Goal: Task Accomplishment & Management: Use online tool/utility

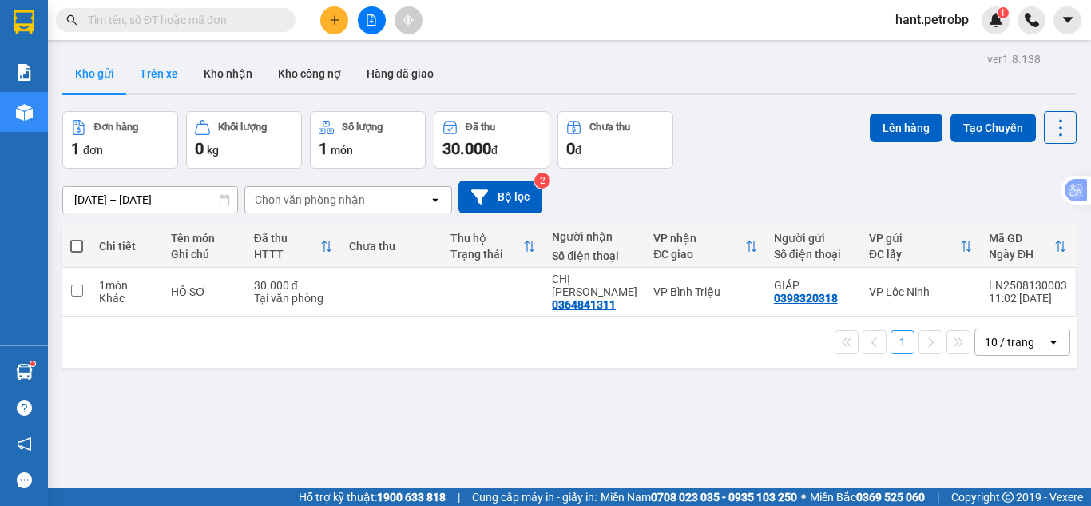
click at [163, 77] on button "Trên xe" at bounding box center [159, 73] width 64 height 38
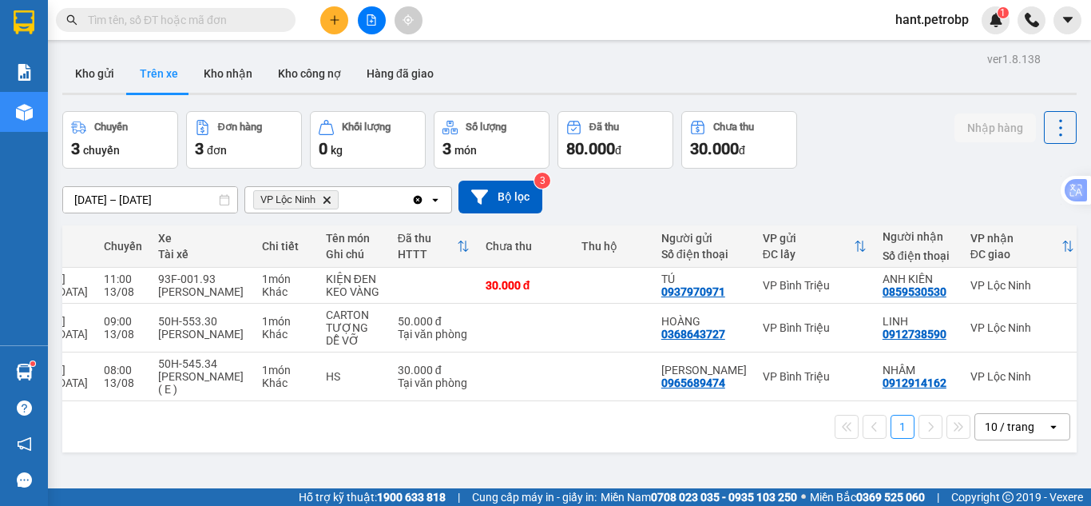
scroll to position [0, 235]
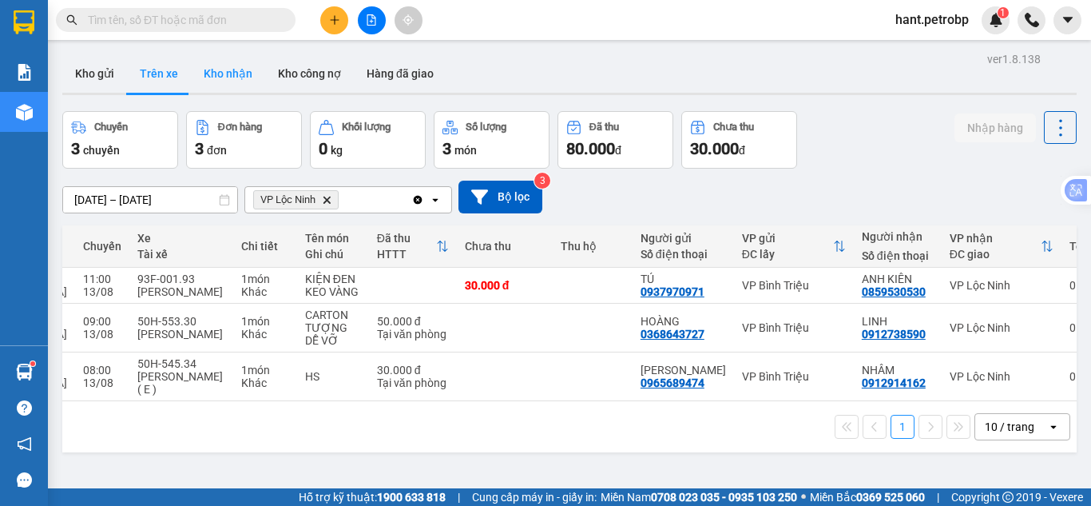
drag, startPoint x: 221, startPoint y: 90, endPoint x: 224, endPoint y: 80, distance: 10.7
click at [222, 81] on button "Kho nhận" at bounding box center [228, 73] width 74 height 38
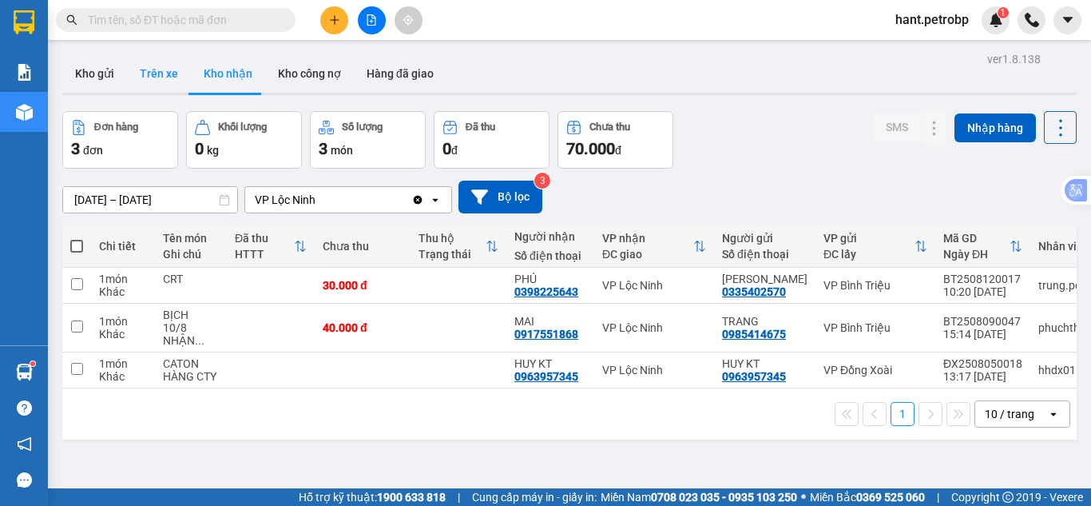
click at [150, 55] on button "Trên xe" at bounding box center [159, 73] width 64 height 38
type input "[DATE] – [DATE]"
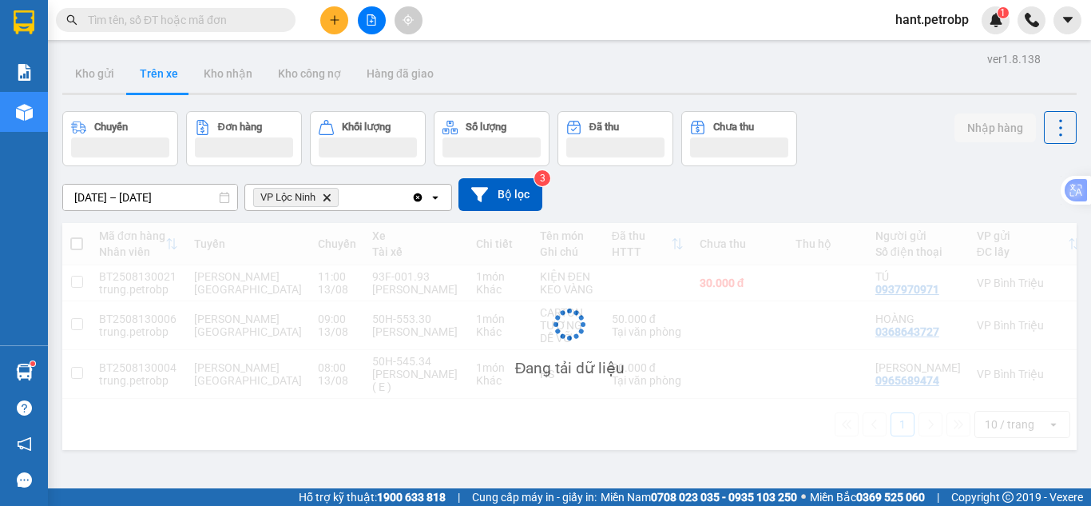
click at [156, 77] on button "Trên xe" at bounding box center [159, 73] width 64 height 38
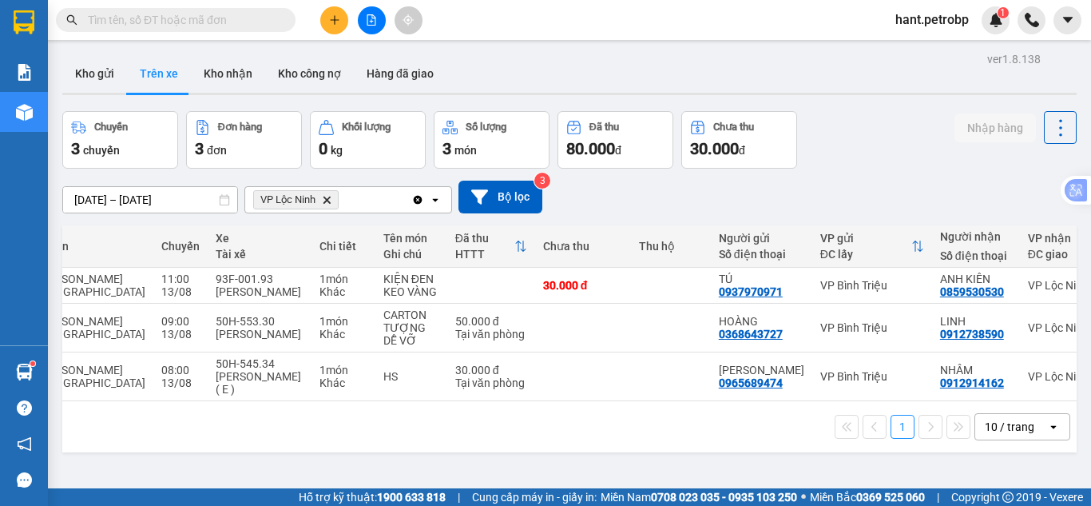
scroll to position [0, 235]
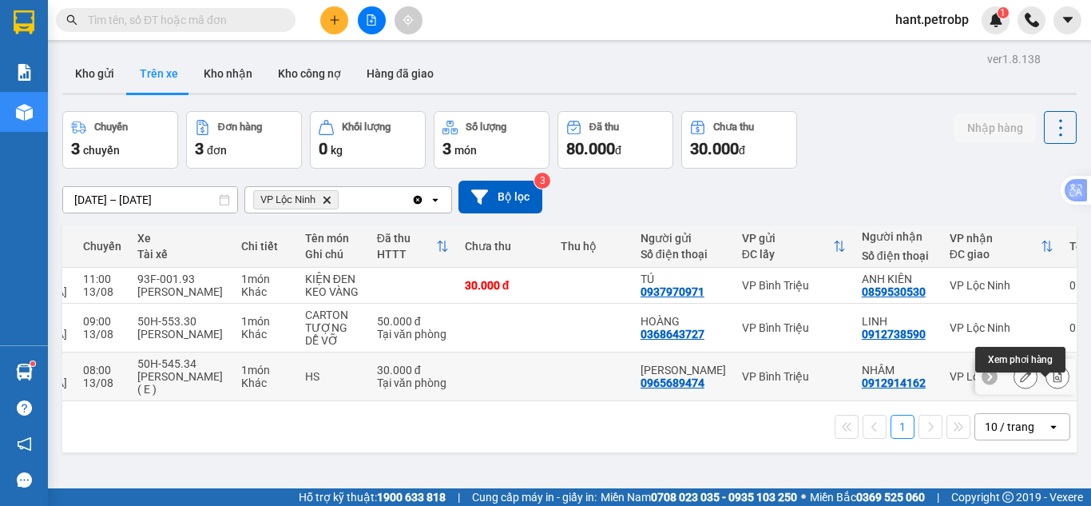
drag, startPoint x: 1052, startPoint y: 388, endPoint x: 857, endPoint y: 367, distance: 196.0
click at [1052, 387] on button at bounding box center [1058, 377] width 22 height 28
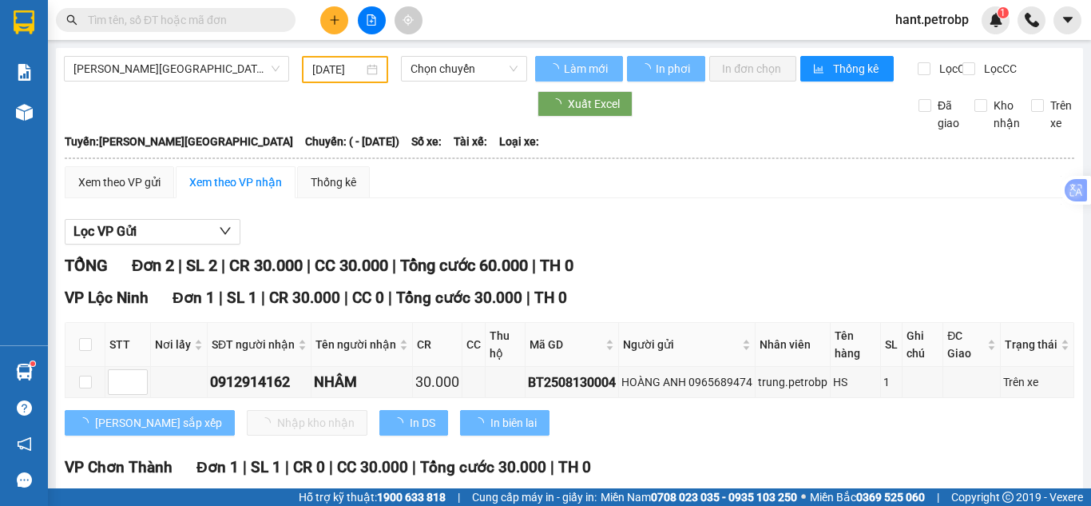
type input "[DATE]"
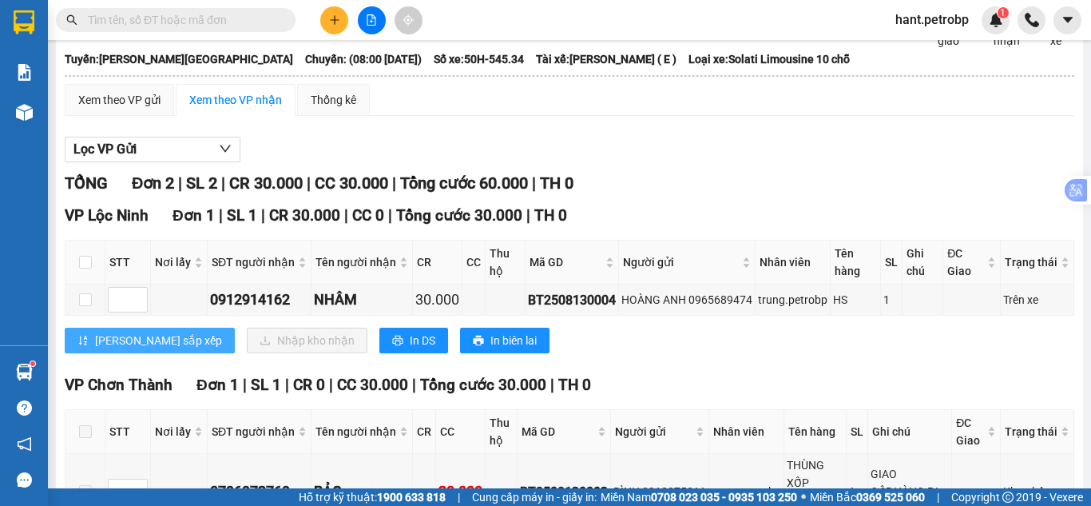
scroll to position [218, 0]
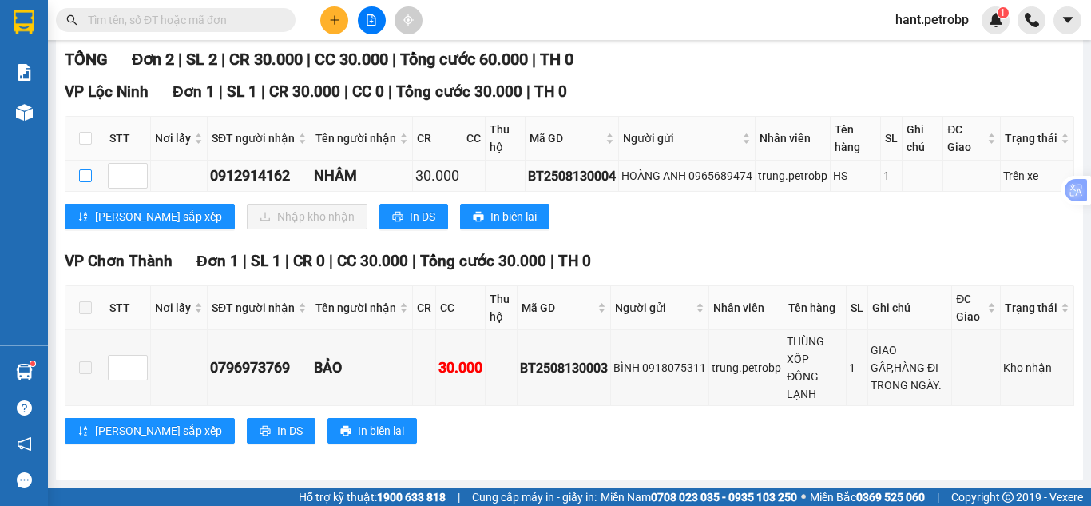
click at [88, 177] on input "checkbox" at bounding box center [85, 175] width 13 height 13
checkbox input "true"
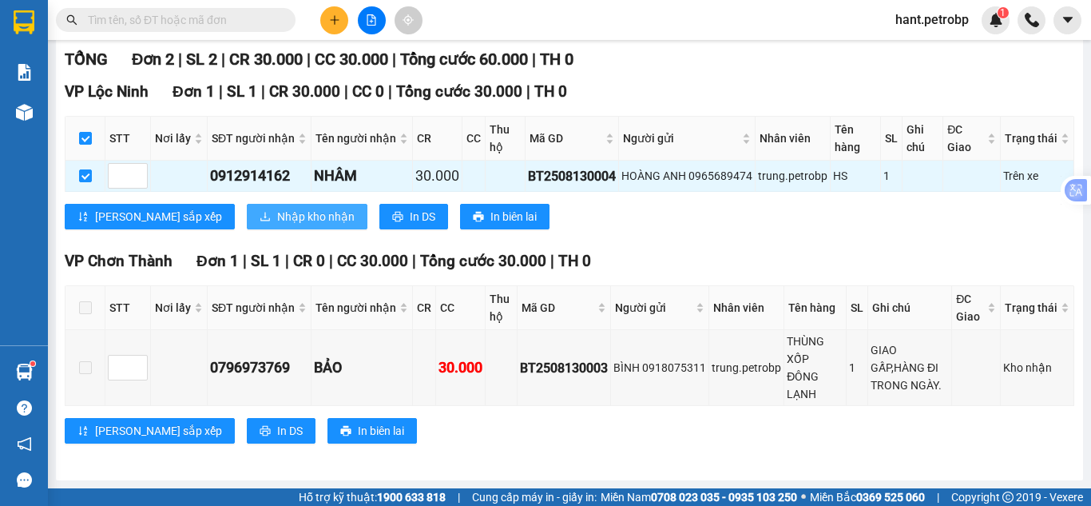
click at [277, 224] on span "Nhập kho nhận" at bounding box center [315, 217] width 77 height 18
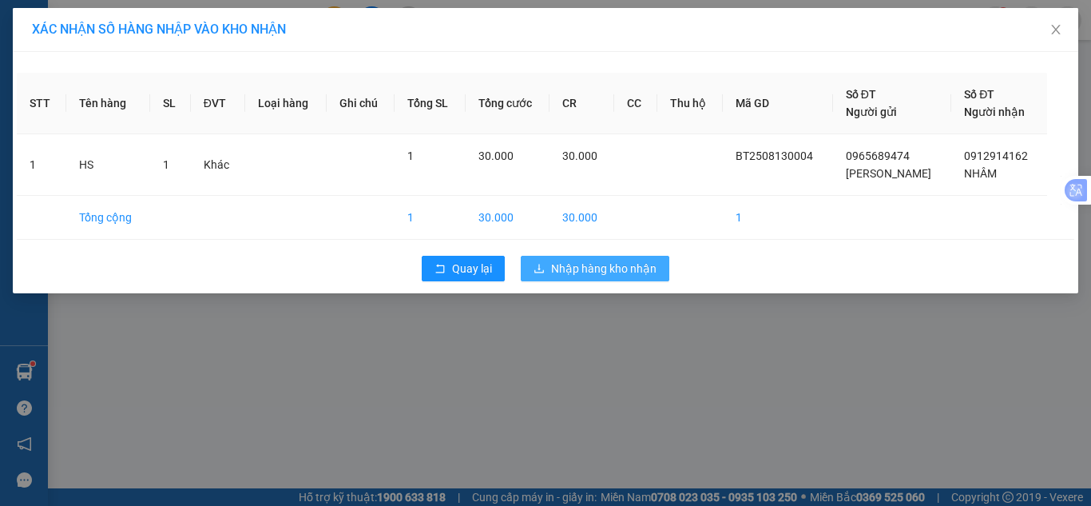
click at [593, 276] on span "Nhập hàng kho nhận" at bounding box center [603, 269] width 105 height 18
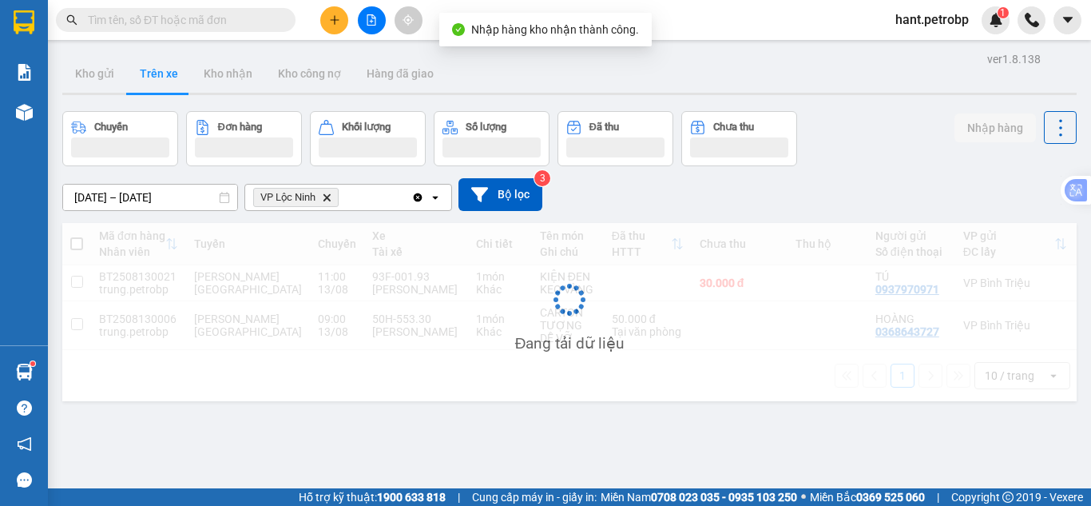
click at [581, 276] on div "Đang tải dữ liệu" at bounding box center [569, 312] width 1015 height 178
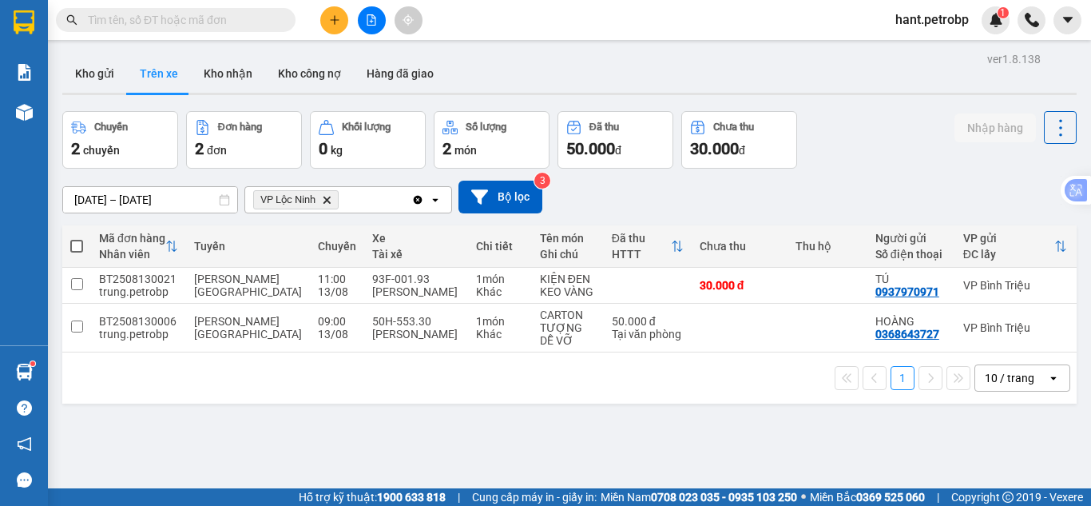
scroll to position [0, 235]
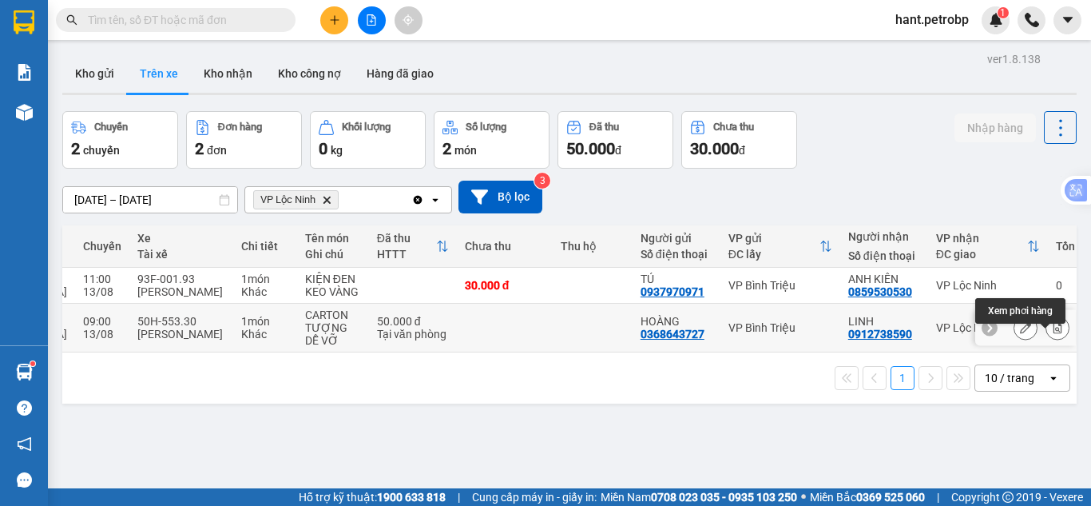
click at [1052, 333] on icon at bounding box center [1057, 327] width 11 height 11
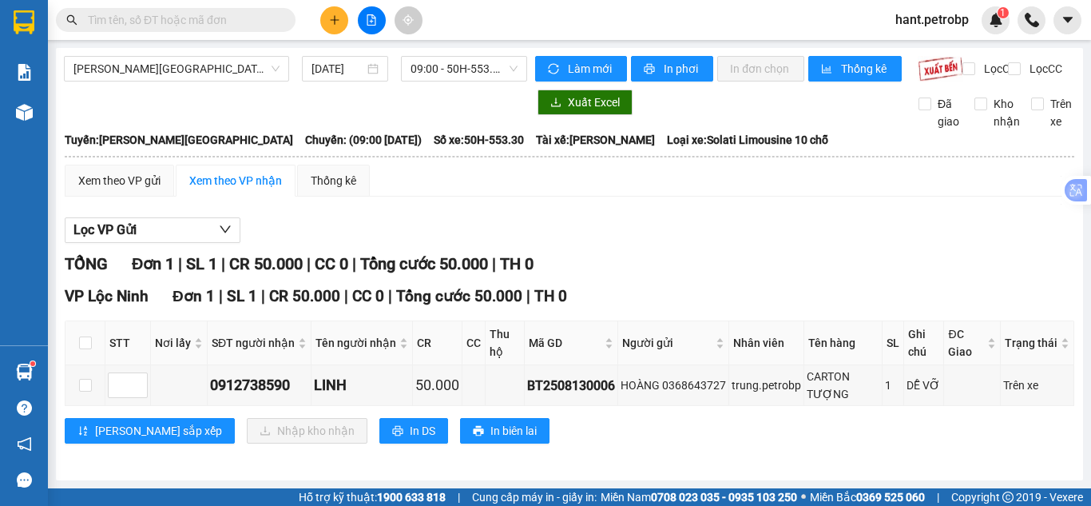
click at [673, 260] on div "Lọc VP Gửi TỔNG Đơn 1 | SL 1 | CR 50.000 | CC 0 | Tổng cước 50.000 | TH 0 VP L…" at bounding box center [570, 336] width 1010 height 254
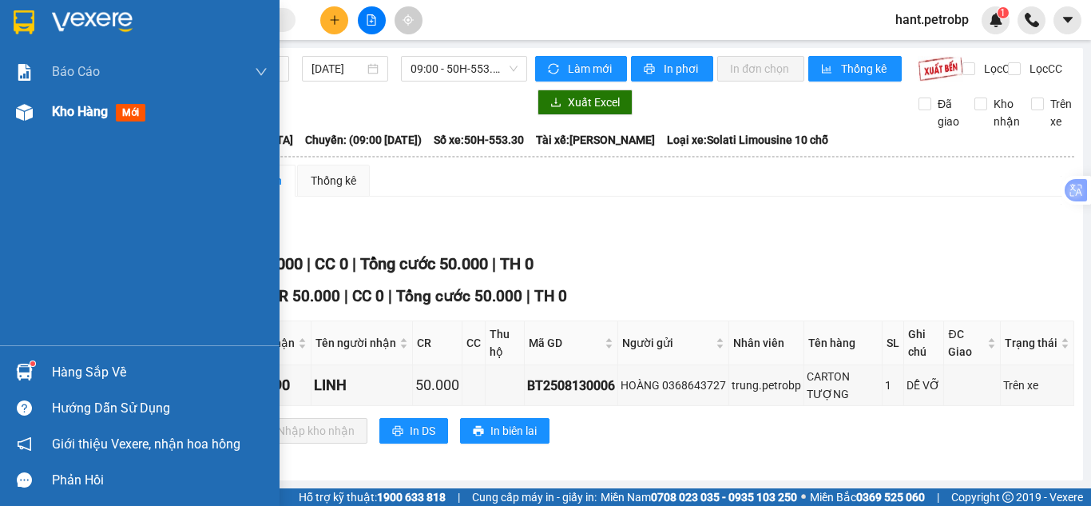
click at [39, 111] on div "Kho hàng mới" at bounding box center [140, 112] width 280 height 40
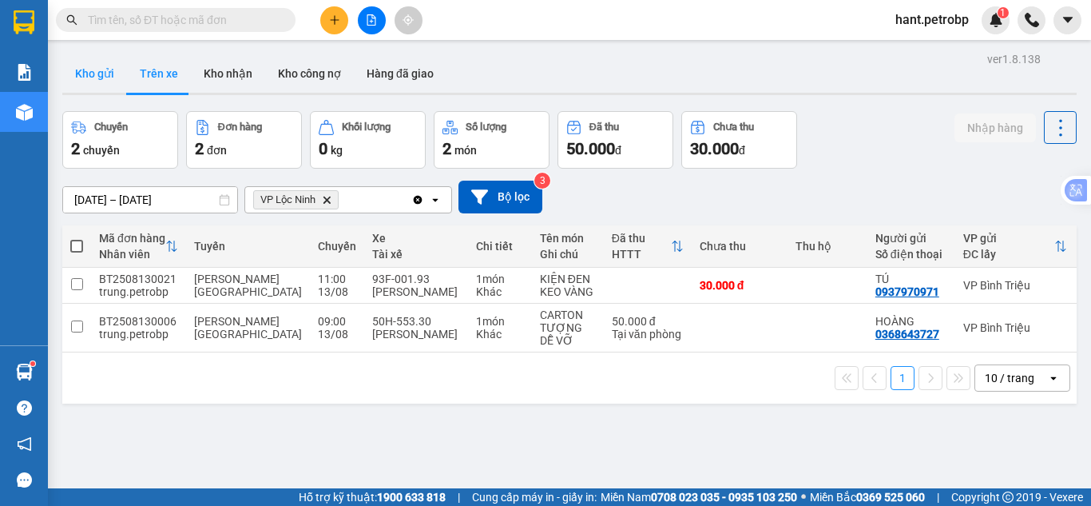
click at [101, 80] on button "Kho gửi" at bounding box center [94, 73] width 65 height 38
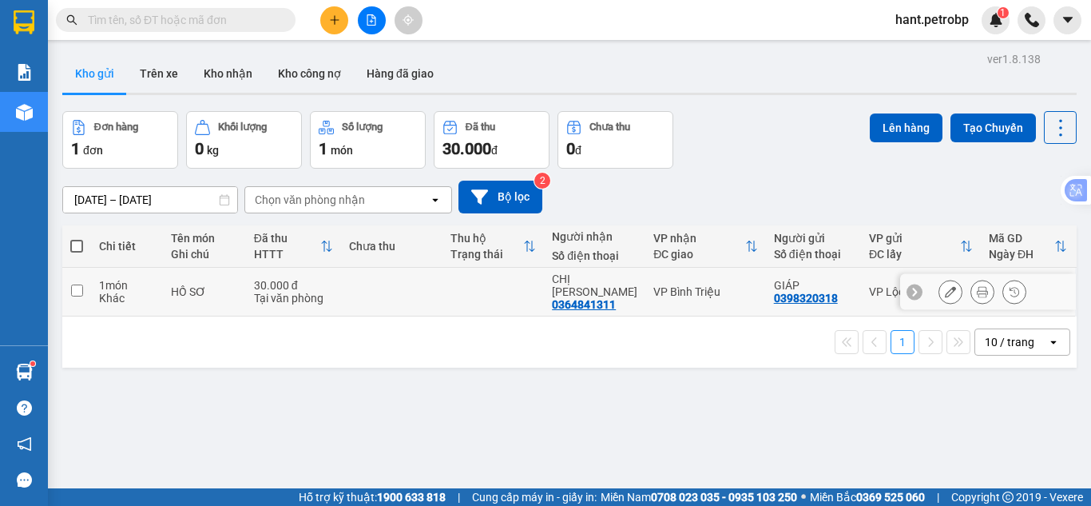
click at [74, 287] on input "checkbox" at bounding box center [77, 290] width 12 height 12
checkbox input "true"
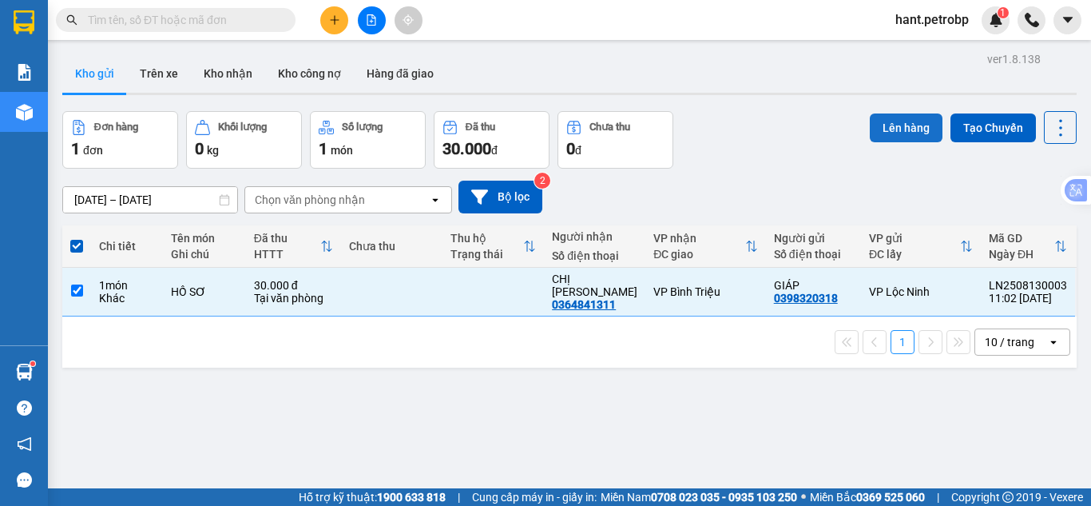
click at [906, 139] on button "Lên hàng" at bounding box center [906, 127] width 73 height 29
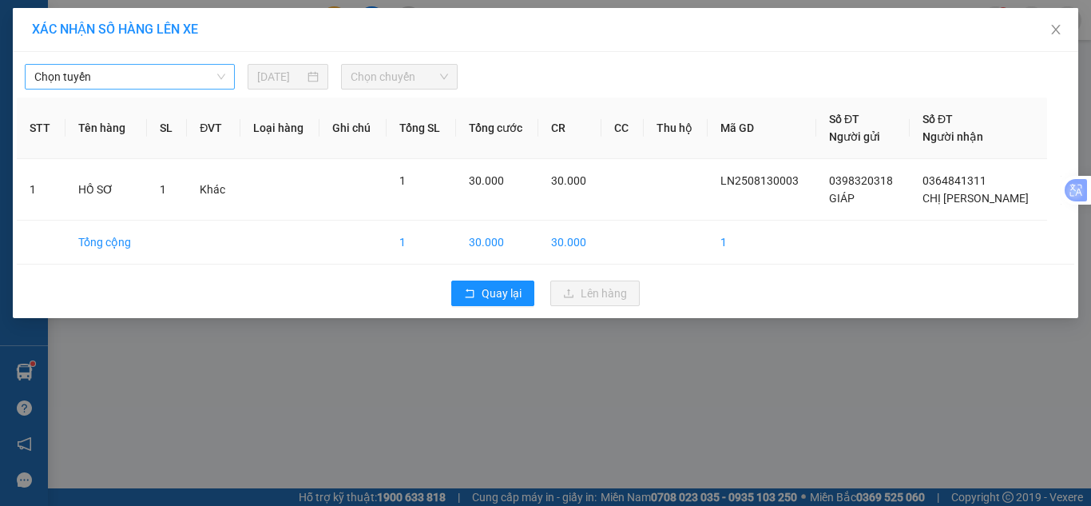
click at [185, 71] on span "Chọn tuyến" at bounding box center [129, 77] width 191 height 24
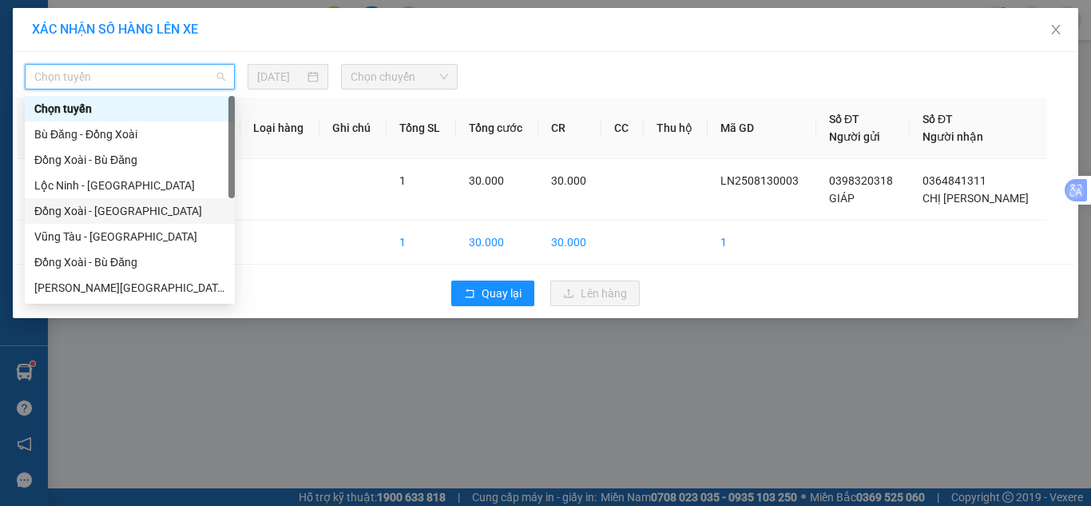
scroll to position [240, 0]
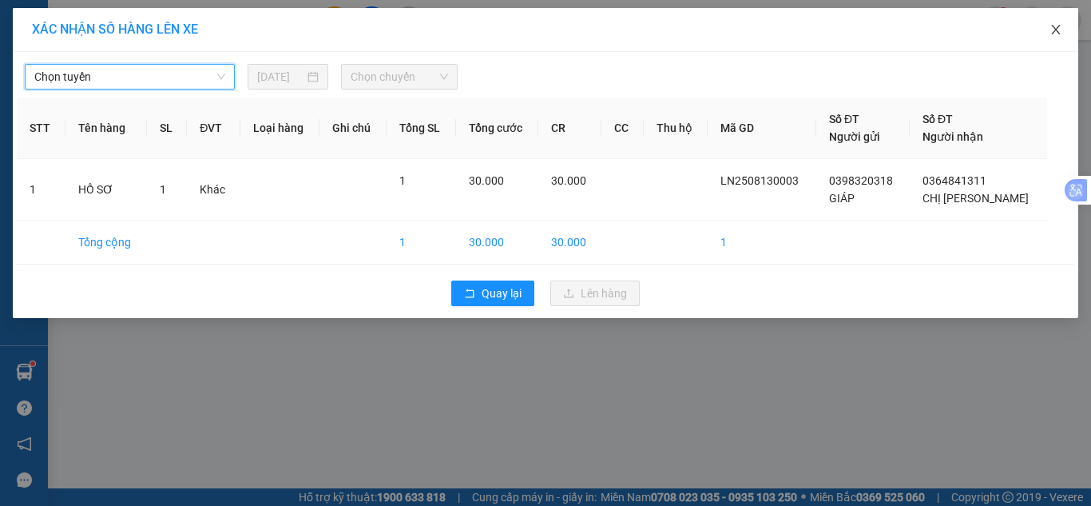
click at [1058, 30] on icon "close" at bounding box center [1056, 29] width 13 height 13
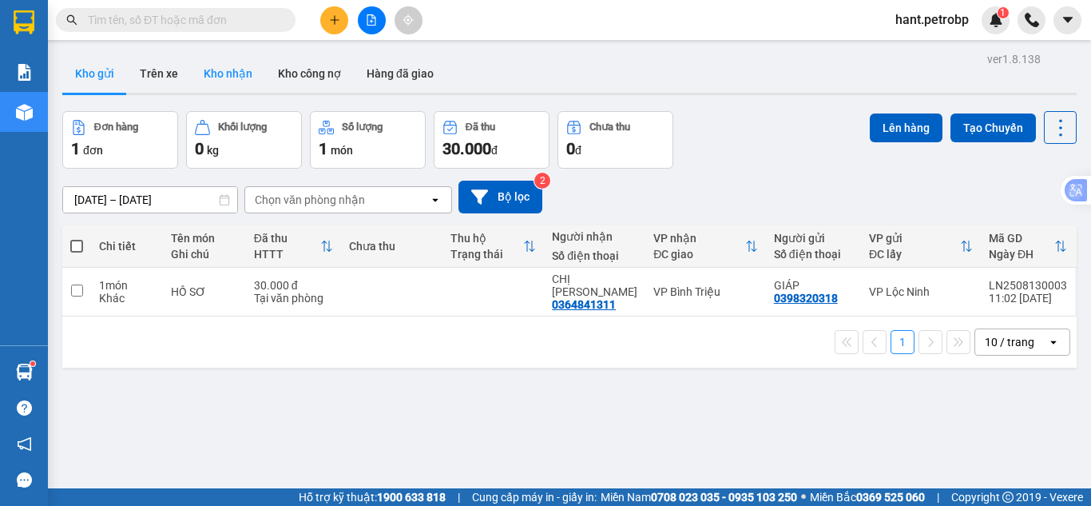
click at [205, 76] on button "Kho nhận" at bounding box center [228, 73] width 74 height 38
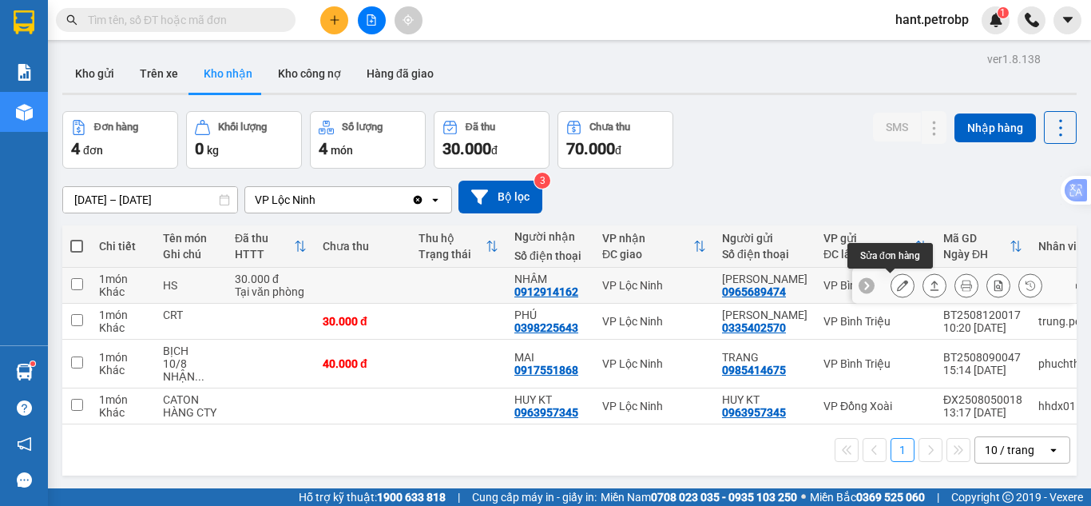
click at [897, 287] on icon at bounding box center [902, 285] width 11 height 11
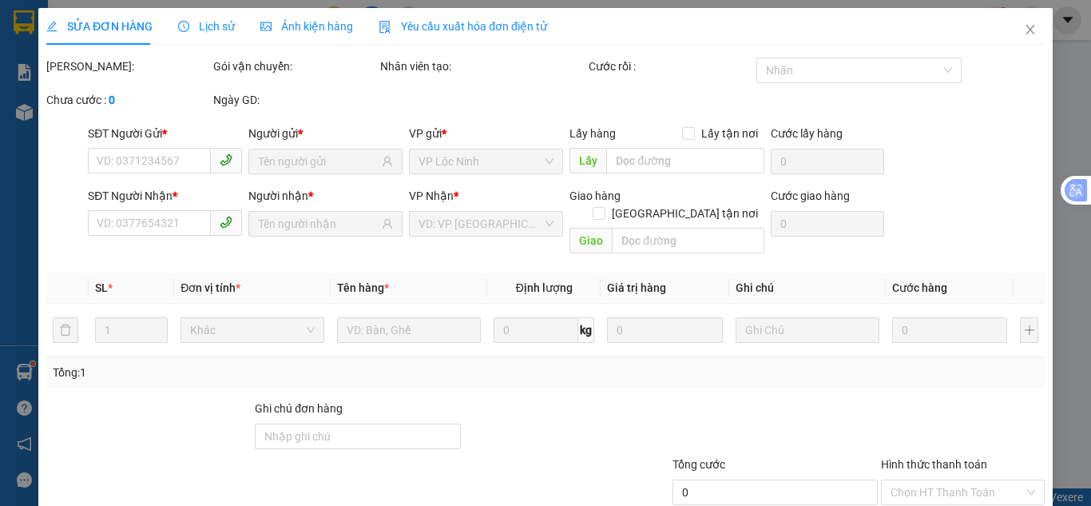
type input "0965689474"
type input "[PERSON_NAME]"
type input "0912914162"
type input "NHÂM"
type input "30.000"
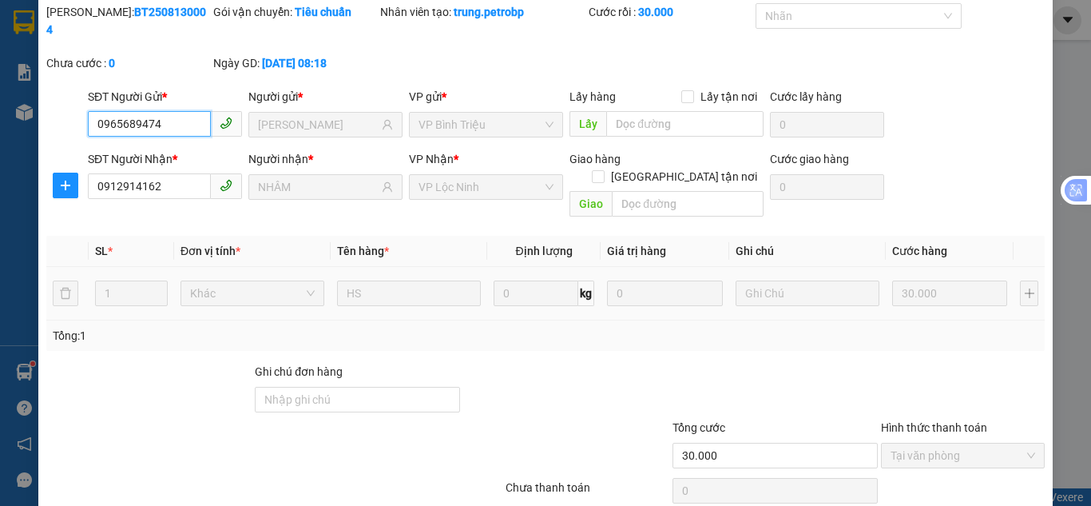
scroll to position [89, 0]
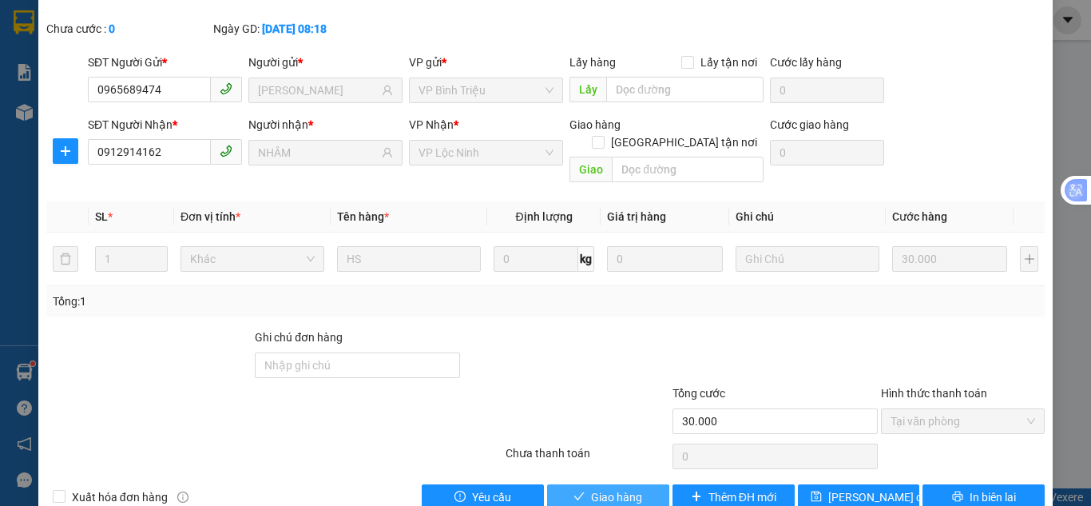
click at [635, 488] on span "Giao hàng" at bounding box center [616, 497] width 51 height 18
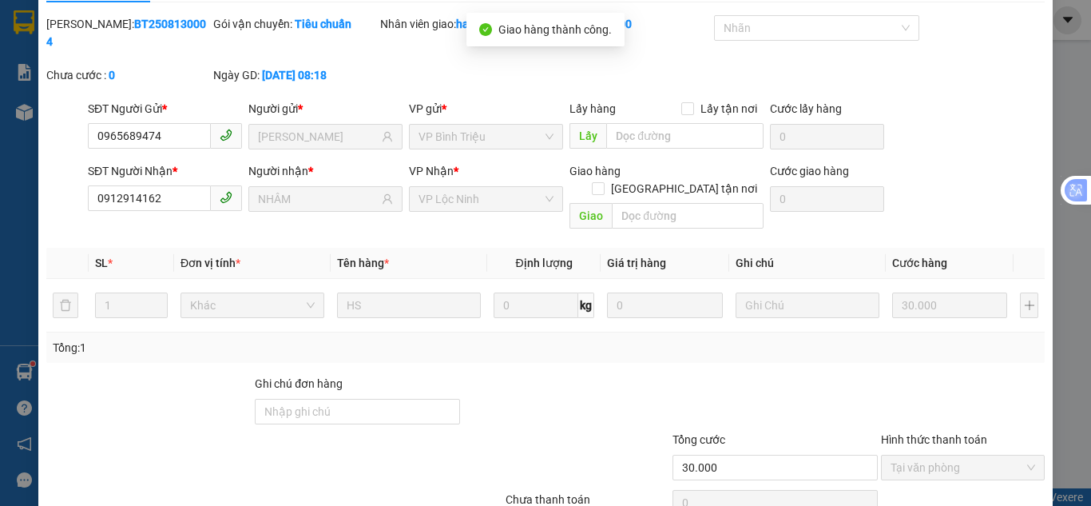
scroll to position [0, 0]
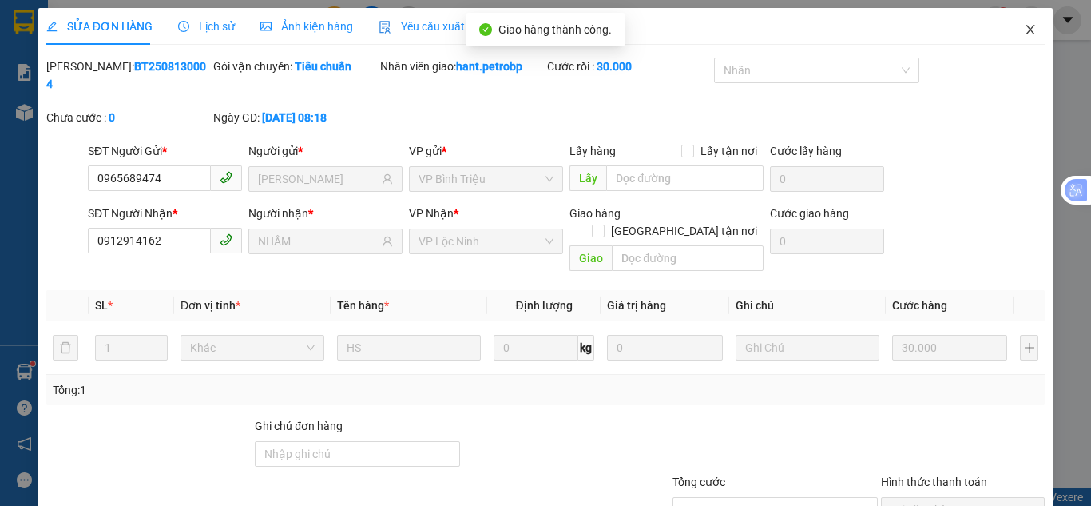
click at [1024, 34] on icon "close" at bounding box center [1030, 29] width 13 height 13
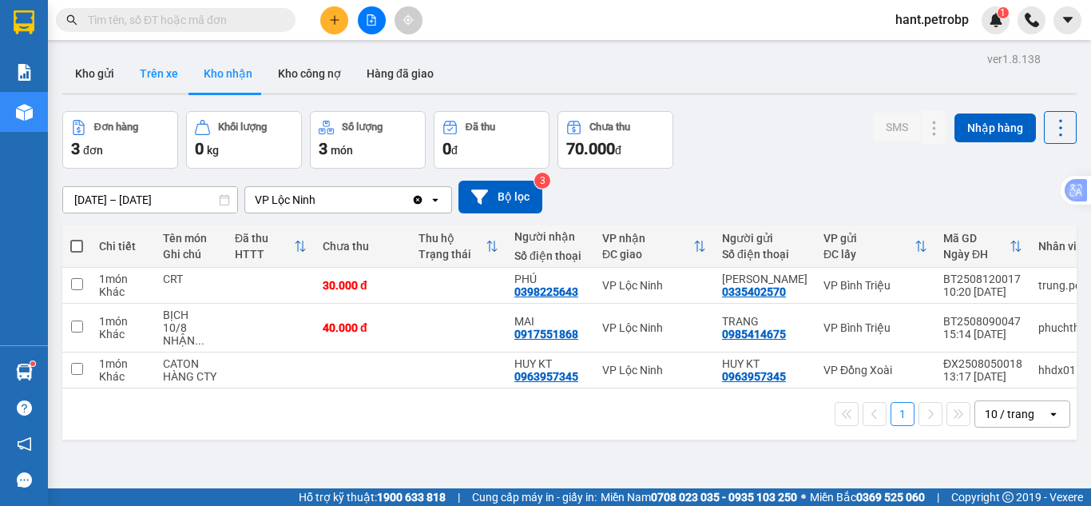
click at [153, 85] on button "Trên xe" at bounding box center [159, 73] width 64 height 38
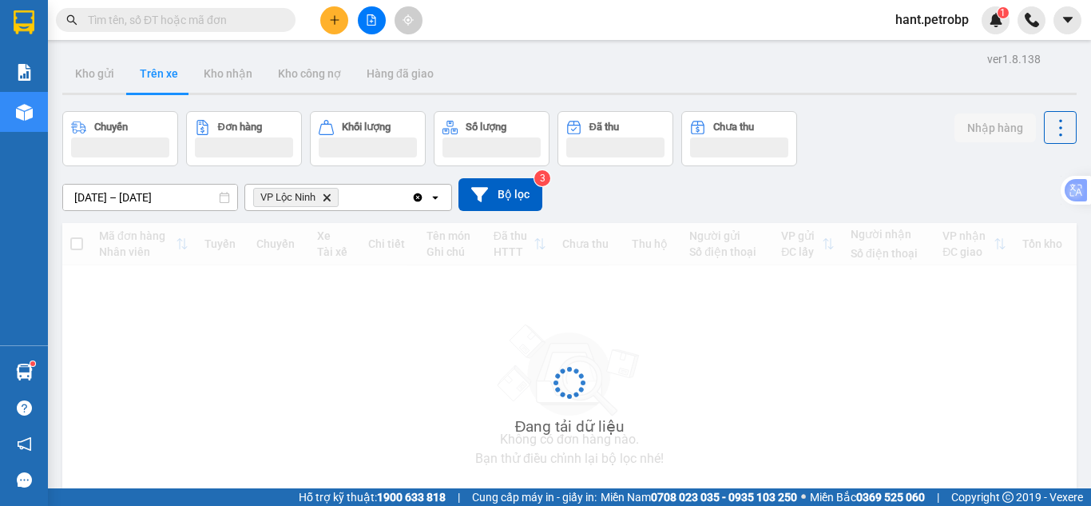
type input "[DATE] – [DATE]"
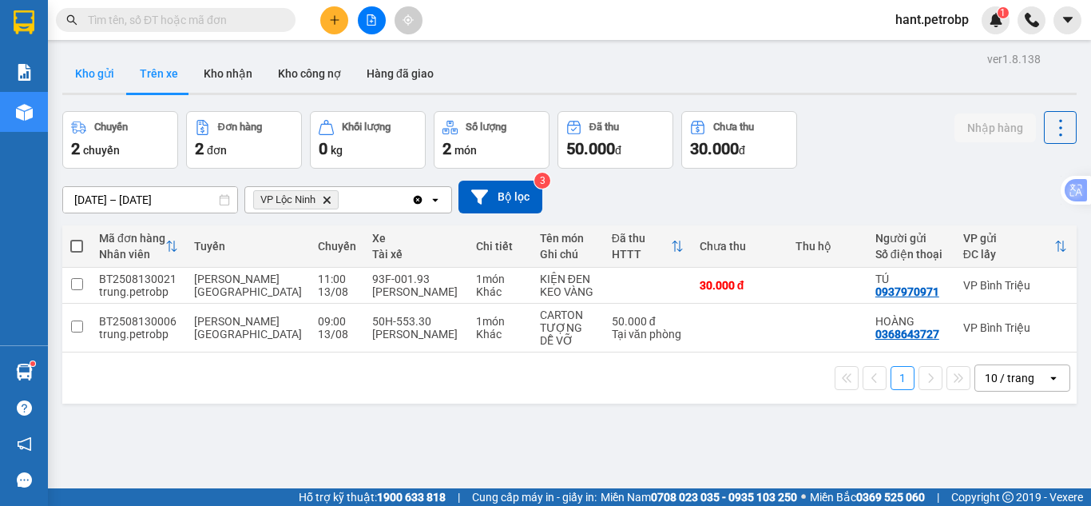
click at [102, 84] on button "Kho gửi" at bounding box center [94, 73] width 65 height 38
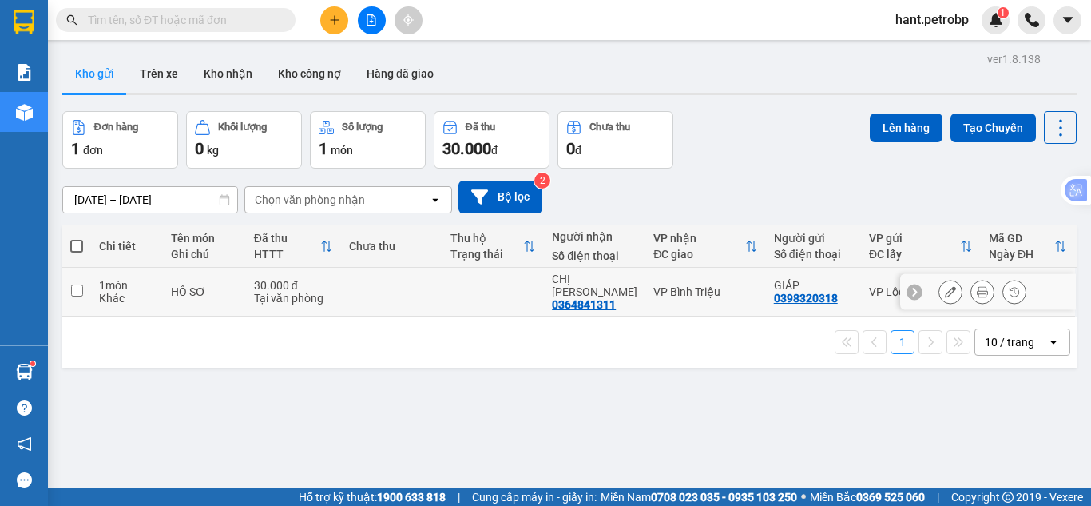
click at [80, 284] on input "checkbox" at bounding box center [77, 290] width 12 height 12
checkbox input "true"
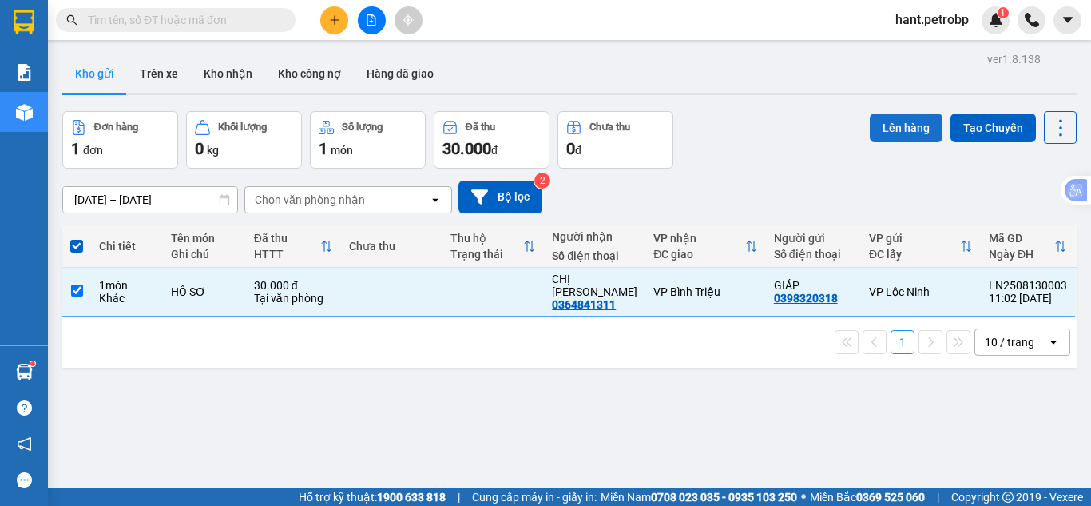
click at [900, 133] on button "Lên hàng" at bounding box center [906, 127] width 73 height 29
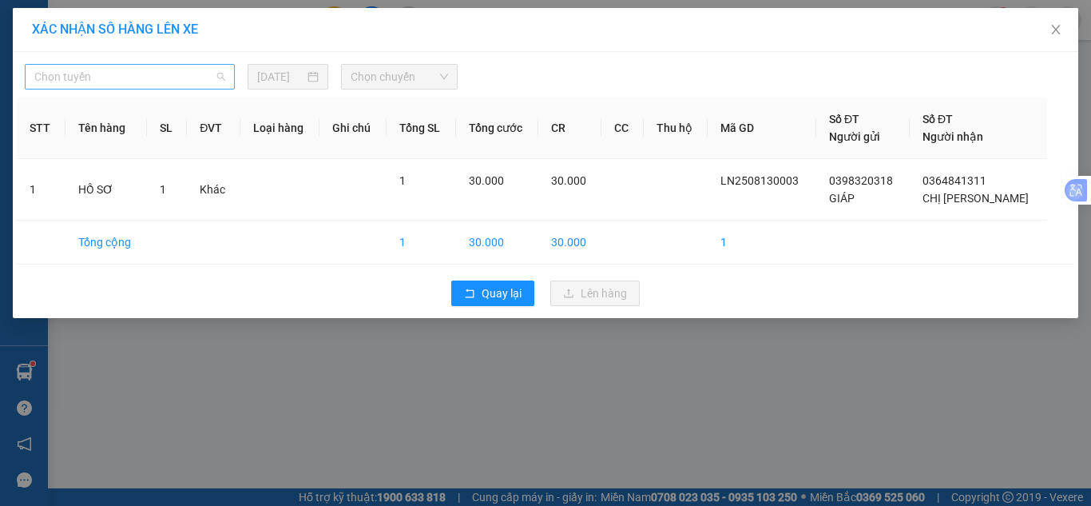
click at [149, 79] on span "Chọn tuyến" at bounding box center [129, 77] width 191 height 24
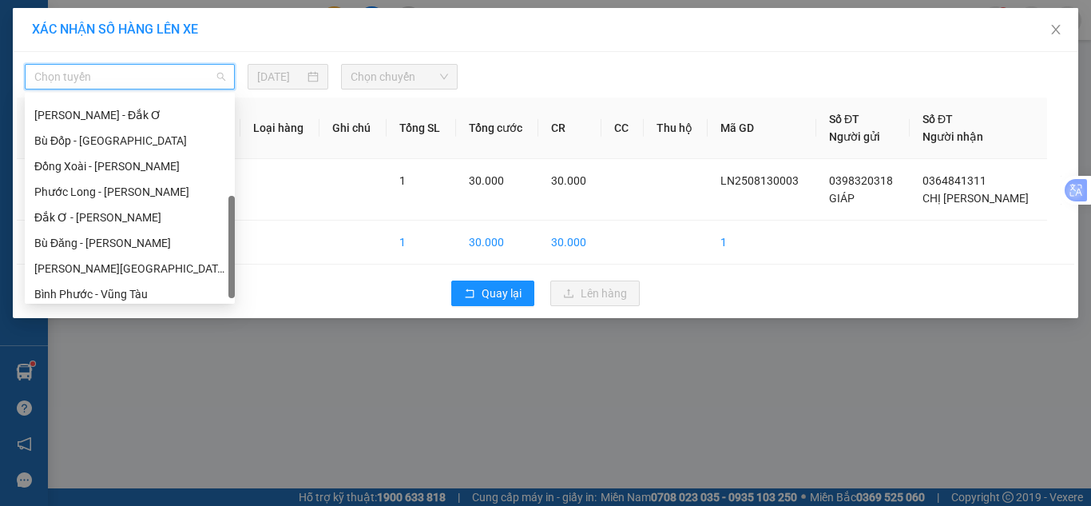
scroll to position [307, 0]
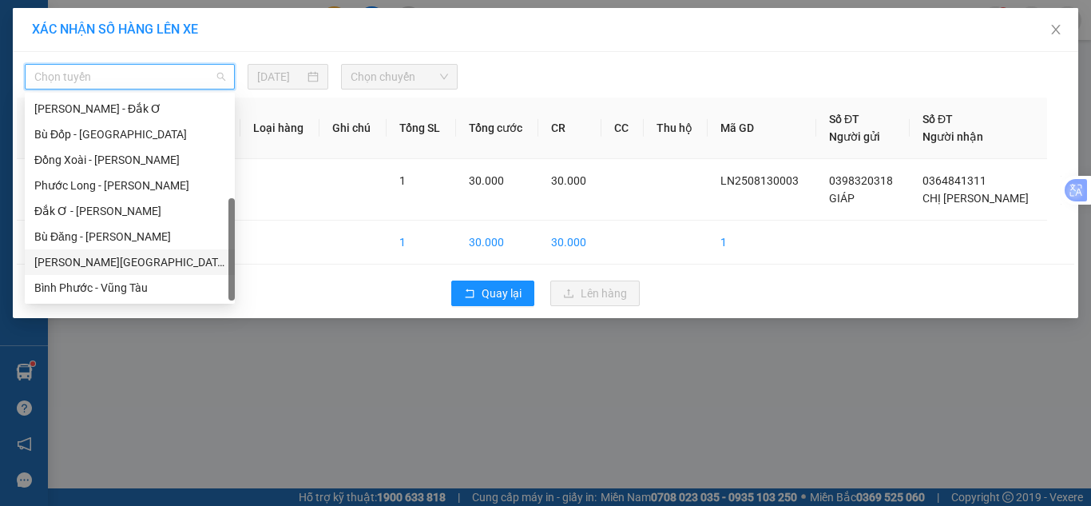
click at [111, 256] on div "[PERSON_NAME][GEOGRAPHIC_DATA]" at bounding box center [129, 262] width 191 height 18
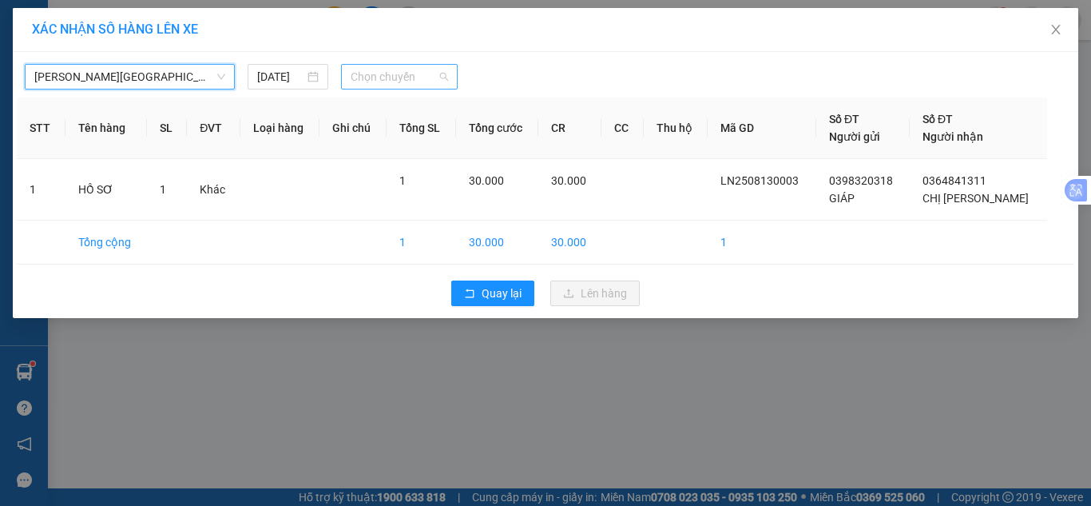
click at [415, 87] on span "Chọn chuyến" at bounding box center [400, 77] width 98 height 24
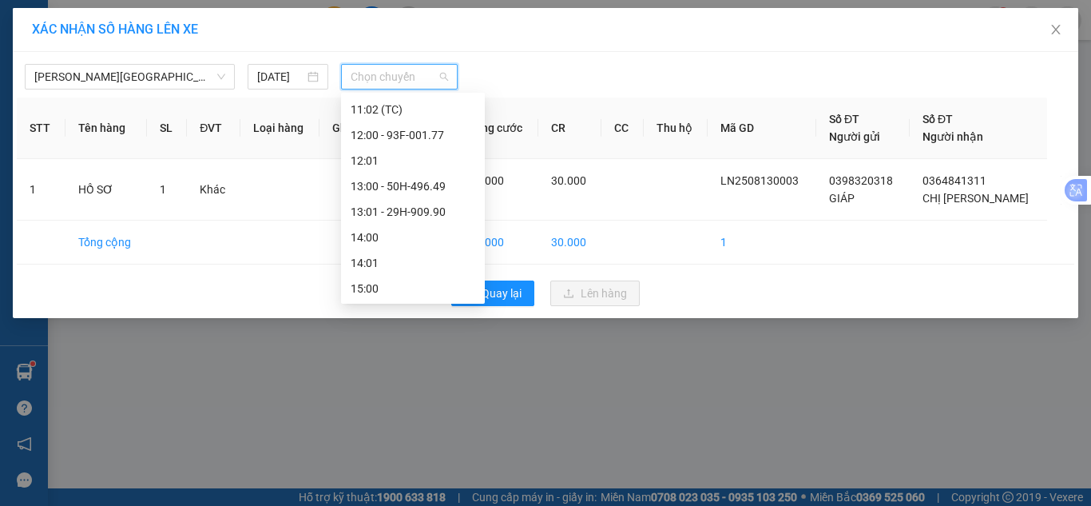
scroll to position [639, 0]
click at [415, 189] on div "13:00 - 50H-496.49" at bounding box center [413, 186] width 125 height 18
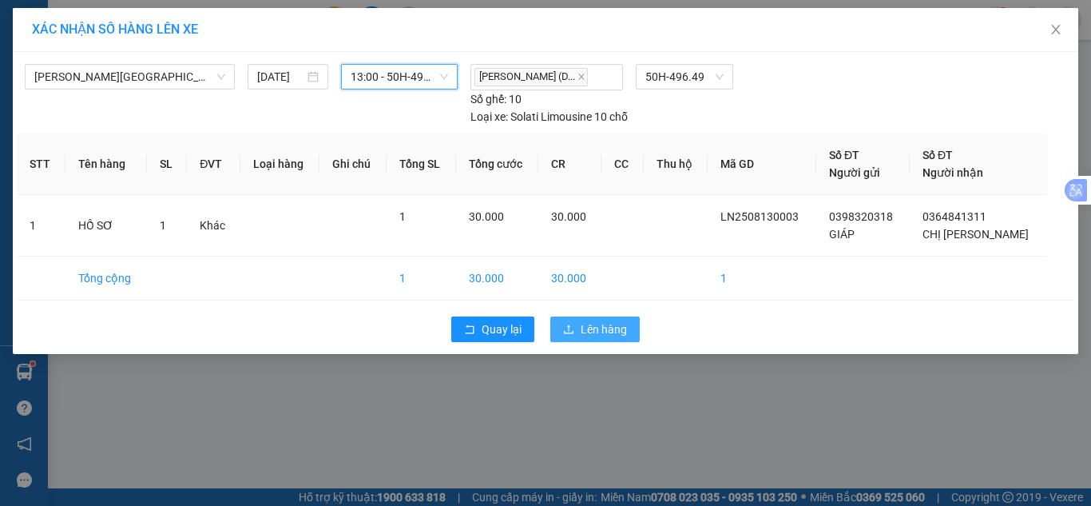
click at [614, 328] on span "Lên hàng" at bounding box center [604, 329] width 46 height 18
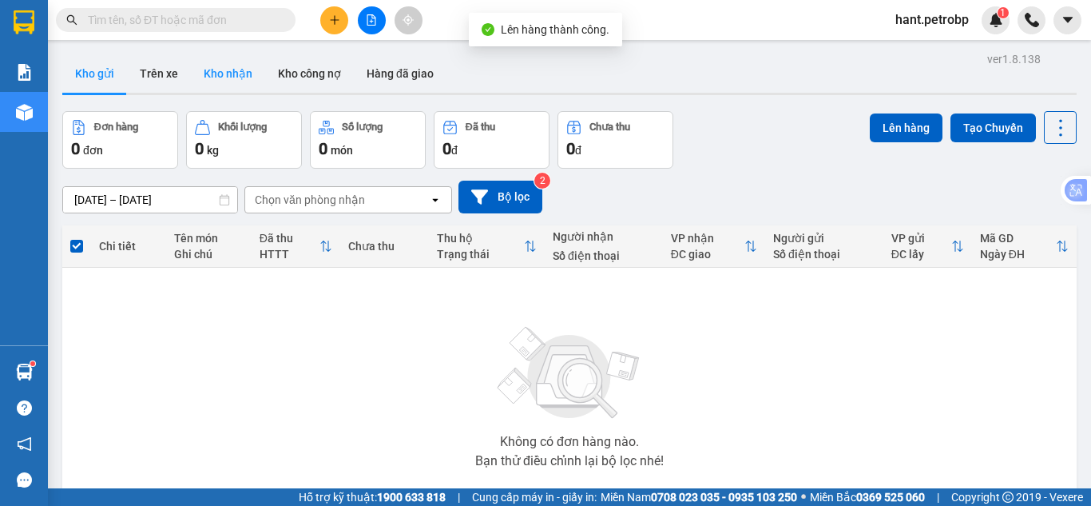
click at [212, 73] on button "Kho nhận" at bounding box center [228, 73] width 74 height 38
